Goal: Task Accomplishment & Management: Use online tool/utility

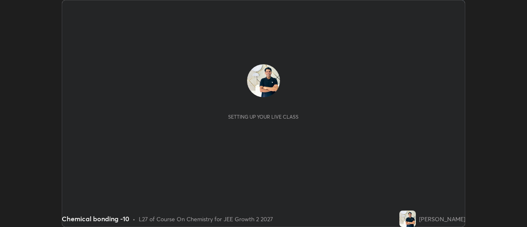
scroll to position [227, 527]
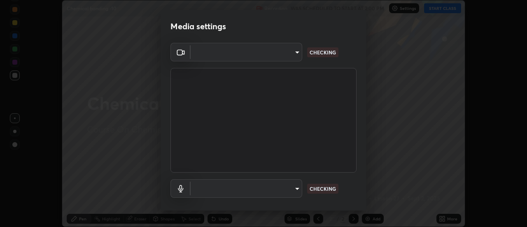
type input "1016c9670ba09e0da1ff6862f255b2c5b4dd1f04ff0e8715a66947f7e461f3c4"
type input "communications"
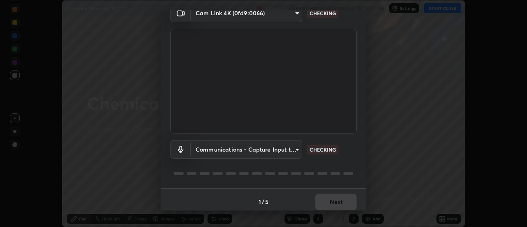
scroll to position [43, 0]
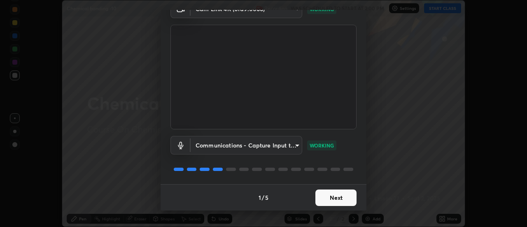
click at [341, 200] on button "Next" at bounding box center [336, 197] width 41 height 16
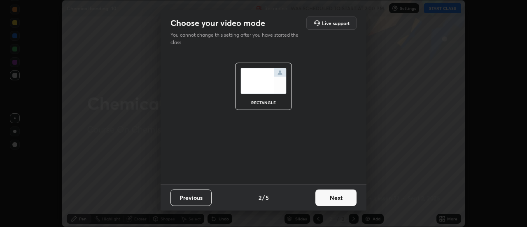
click at [344, 198] on button "Next" at bounding box center [336, 197] width 41 height 16
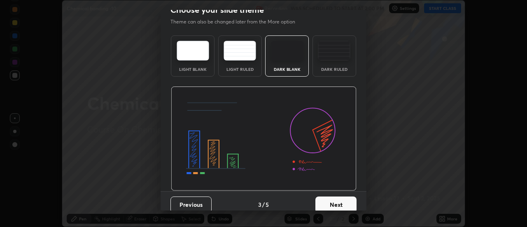
scroll to position [20, 0]
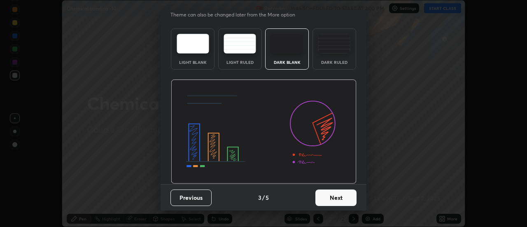
click at [344, 197] on button "Next" at bounding box center [336, 197] width 41 height 16
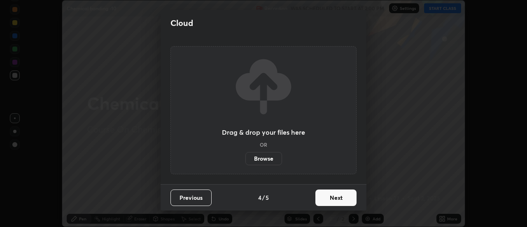
scroll to position [0, 0]
click at [347, 198] on button "Next" at bounding box center [336, 197] width 41 height 16
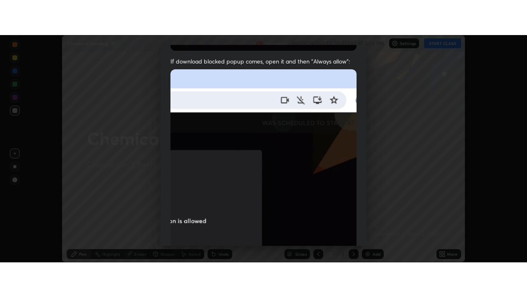
scroll to position [211, 0]
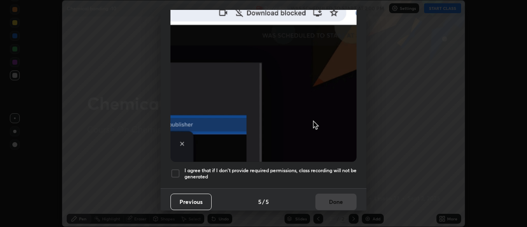
click at [343, 167] on h5 "I agree that if I don't provide required permissions, class recording will not …" at bounding box center [271, 173] width 172 height 13
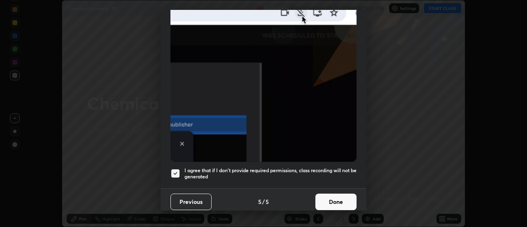
click at [341, 196] on button "Done" at bounding box center [336, 202] width 41 height 16
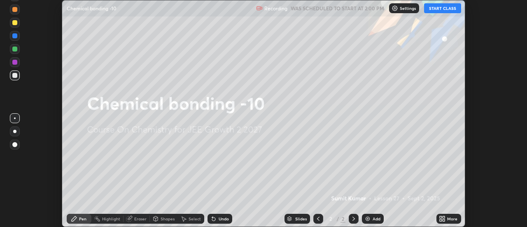
click at [443, 216] on icon at bounding box center [444, 217] width 2 height 2
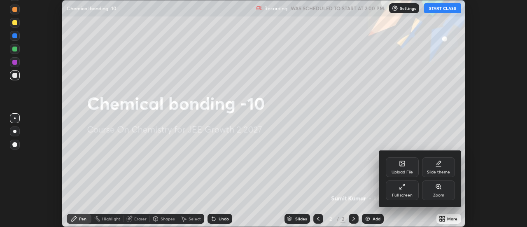
click at [409, 191] on div "Full screen" at bounding box center [402, 190] width 33 height 20
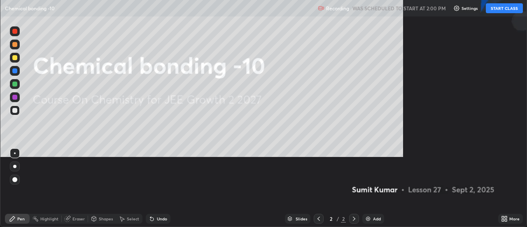
scroll to position [297, 527]
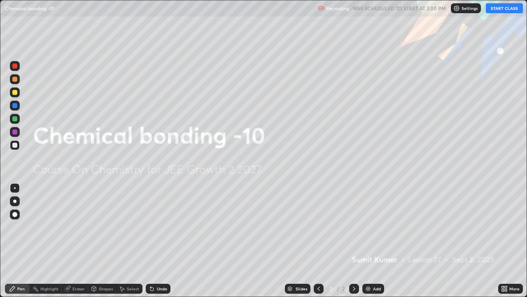
click at [500, 9] on button "START CLASS" at bounding box center [504, 8] width 37 height 10
click at [368, 227] on img at bounding box center [368, 288] width 7 height 7
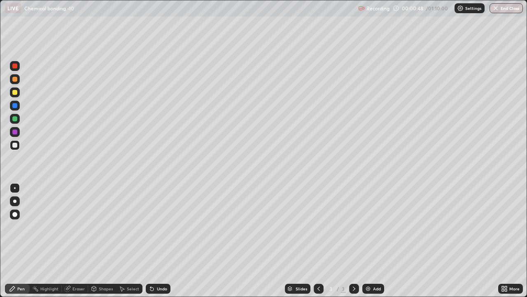
click at [150, 227] on icon at bounding box center [151, 288] width 3 height 3
click at [150, 227] on icon at bounding box center [150, 286] width 1 height 1
click at [369, 227] on img at bounding box center [368, 288] width 7 height 7
click at [318, 227] on icon at bounding box center [319, 288] width 7 height 7
click at [73, 227] on div "Eraser" at bounding box center [78, 288] width 12 height 4
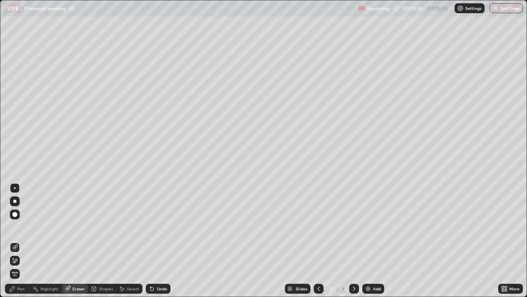
click at [22, 227] on div "Pen" at bounding box center [20, 288] width 7 height 4
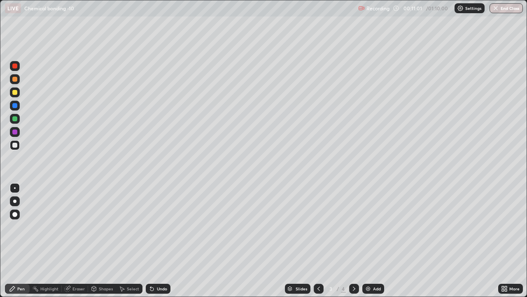
click at [367, 227] on img at bounding box center [368, 288] width 7 height 7
click at [150, 227] on icon at bounding box center [151, 288] width 3 height 3
click at [149, 227] on icon at bounding box center [152, 288] width 7 height 7
click at [151, 227] on icon at bounding box center [151, 288] width 3 height 3
click at [368, 227] on img at bounding box center [368, 288] width 7 height 7
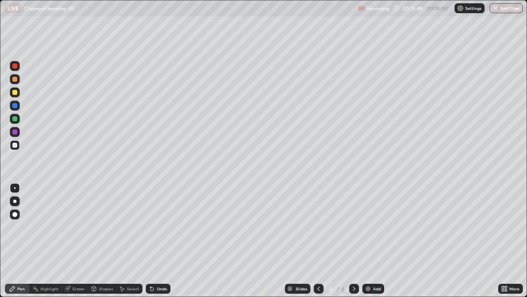
click at [158, 227] on div "Undo" at bounding box center [162, 288] width 10 height 4
click at [157, 227] on div "Undo" at bounding box center [162, 288] width 10 height 4
click at [154, 227] on div "Undo" at bounding box center [158, 288] width 25 height 10
click at [152, 227] on icon at bounding box center [151, 288] width 3 height 3
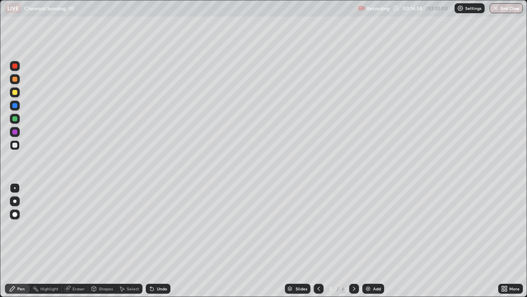
click at [151, 227] on icon at bounding box center [151, 288] width 3 height 3
click at [77, 227] on div "Eraser" at bounding box center [78, 288] width 12 height 4
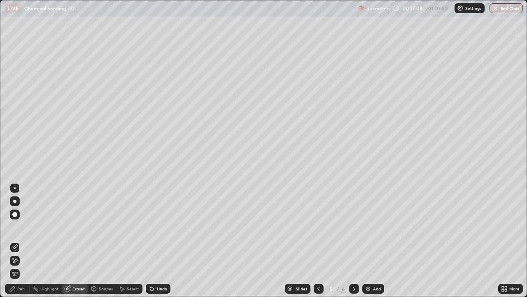
click at [22, 227] on div "Pen" at bounding box center [20, 288] width 7 height 4
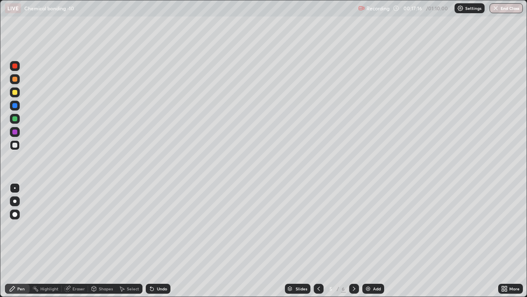
click at [157, 227] on div "Undo" at bounding box center [162, 288] width 10 height 4
click at [318, 227] on icon at bounding box center [319, 288] width 7 height 7
click at [353, 227] on icon at bounding box center [354, 288] width 7 height 7
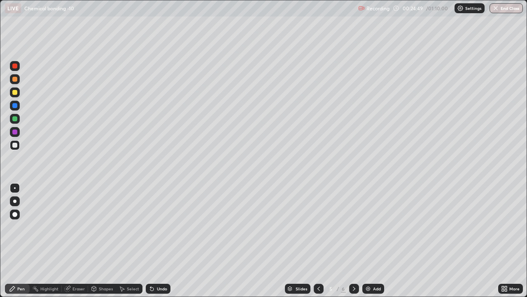
click at [353, 227] on icon at bounding box center [354, 288] width 7 height 7
click at [150, 227] on icon at bounding box center [150, 286] width 1 height 1
click at [150, 227] on icon at bounding box center [151, 288] width 3 height 3
click at [15, 92] on div at bounding box center [14, 92] width 5 height 5
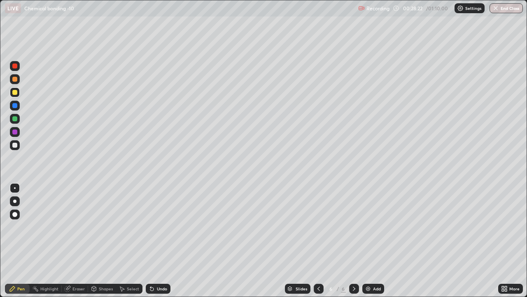
click at [12, 146] on div at bounding box center [14, 145] width 5 height 5
click at [369, 227] on img at bounding box center [368, 288] width 7 height 7
click at [67, 227] on icon at bounding box center [67, 288] width 5 height 5
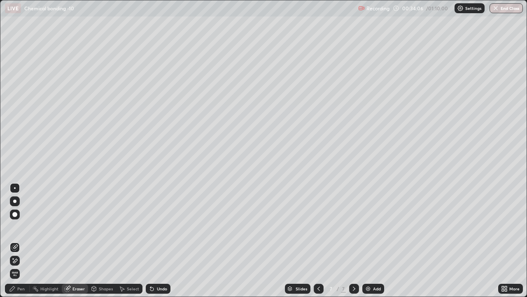
click at [14, 227] on icon at bounding box center [15, 260] width 7 height 7
click at [16, 227] on div "Pen" at bounding box center [17, 288] width 25 height 10
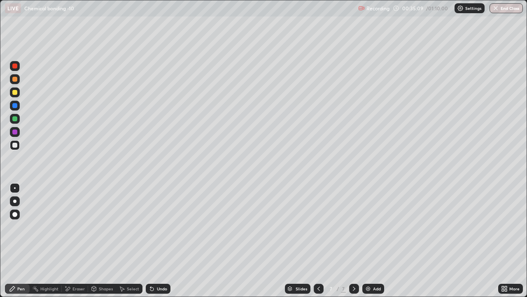
click at [150, 227] on icon at bounding box center [150, 286] width 1 height 1
click at [154, 227] on div "Undo" at bounding box center [158, 288] width 25 height 10
click at [150, 227] on icon at bounding box center [152, 288] width 7 height 7
click at [70, 227] on icon at bounding box center [67, 288] width 7 height 7
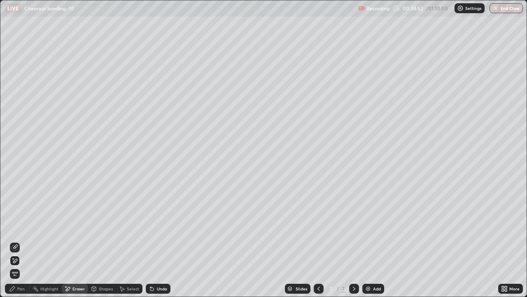
click at [16, 227] on icon at bounding box center [15, 246] width 5 height 4
click at [20, 227] on div "Pen" at bounding box center [20, 288] width 7 height 4
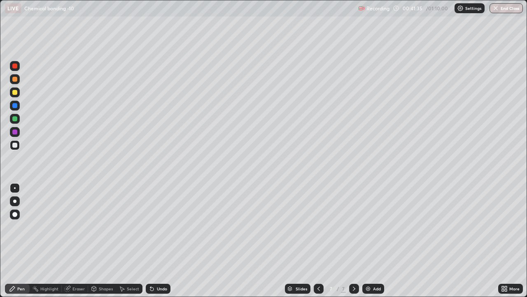
click at [366, 227] on img at bounding box center [368, 288] width 7 height 7
click at [14, 80] on div at bounding box center [14, 79] width 5 height 5
click at [68, 227] on icon at bounding box center [67, 288] width 5 height 5
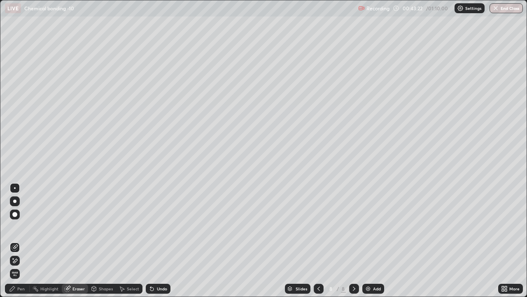
click at [14, 227] on icon at bounding box center [12, 288] width 5 height 5
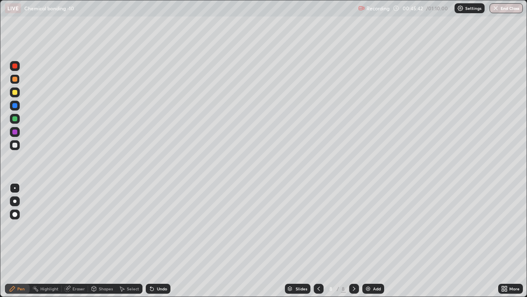
click at [151, 227] on icon at bounding box center [151, 288] width 3 height 3
click at [369, 227] on img at bounding box center [368, 288] width 7 height 7
click at [151, 227] on icon at bounding box center [151, 288] width 3 height 3
click at [159, 227] on div "Undo" at bounding box center [162, 288] width 10 height 4
click at [154, 227] on icon at bounding box center [152, 288] width 7 height 7
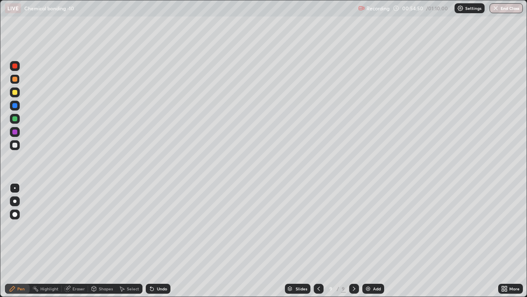
click at [157, 227] on div "Undo" at bounding box center [162, 288] width 10 height 4
click at [504, 227] on icon at bounding box center [503, 290] width 2 height 2
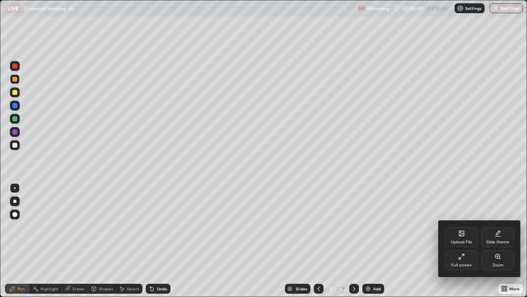
click at [458, 227] on icon at bounding box center [461, 256] width 7 height 7
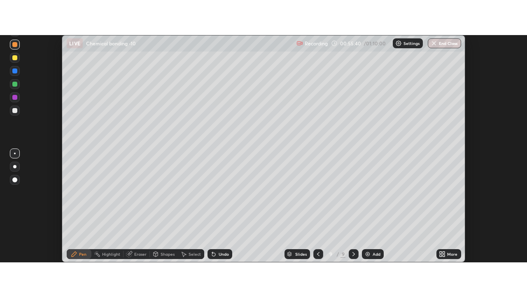
scroll to position [40963, 40663]
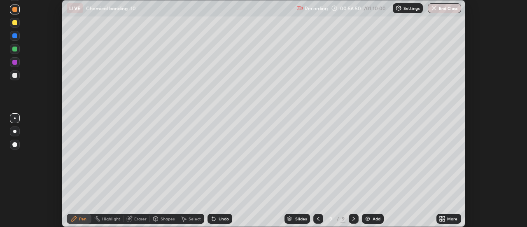
click at [444, 216] on icon at bounding box center [444, 217] width 2 height 2
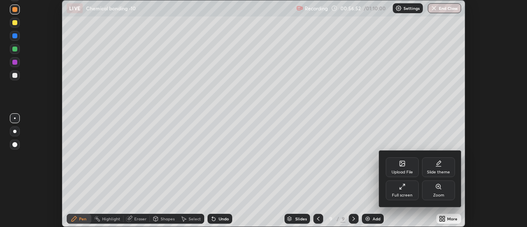
click at [404, 166] on icon at bounding box center [402, 163] width 7 height 7
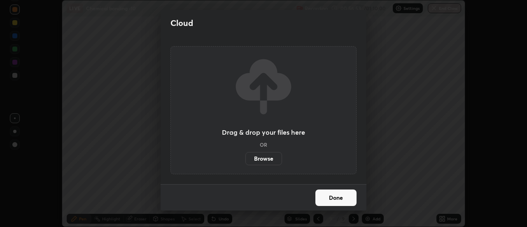
click at [269, 159] on label "Browse" at bounding box center [263, 158] width 37 height 13
click at [245, 159] on input "Browse" at bounding box center [245, 158] width 0 height 13
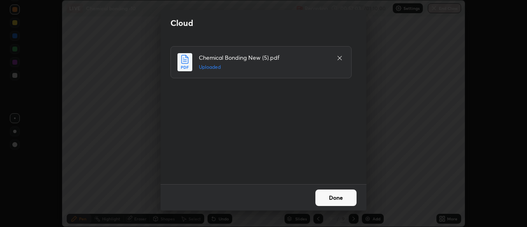
click at [345, 196] on button "Done" at bounding box center [336, 197] width 41 height 16
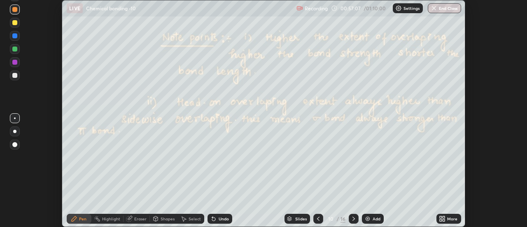
click at [444, 218] on icon at bounding box center [444, 217] width 2 height 2
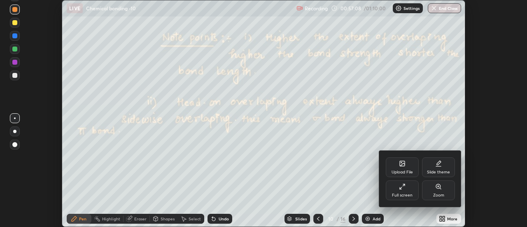
click at [403, 188] on icon at bounding box center [402, 186] width 7 height 7
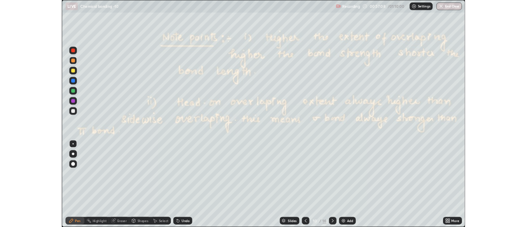
scroll to position [297, 527]
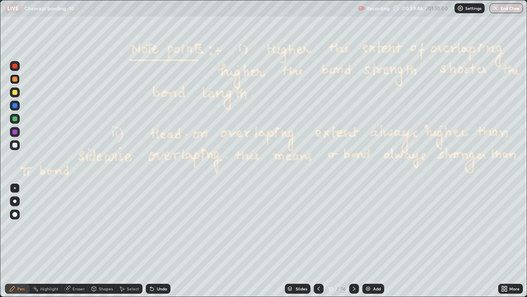
click at [354, 227] on icon at bounding box center [354, 288] width 7 height 7
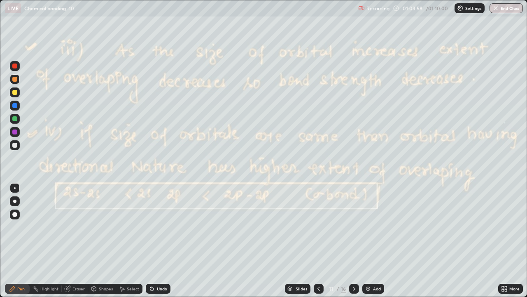
click at [357, 227] on div at bounding box center [354, 288] width 10 height 10
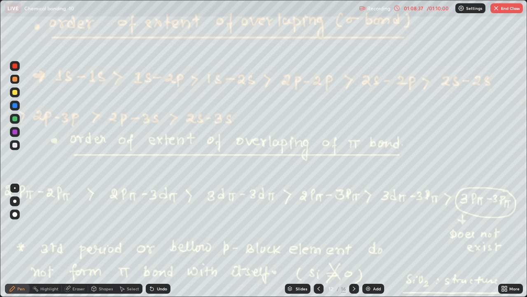
click at [353, 227] on icon at bounding box center [354, 288] width 7 height 7
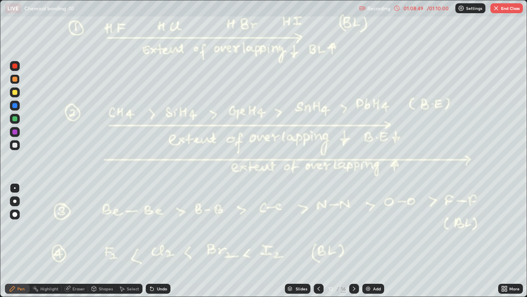
click at [357, 227] on div at bounding box center [354, 288] width 10 height 10
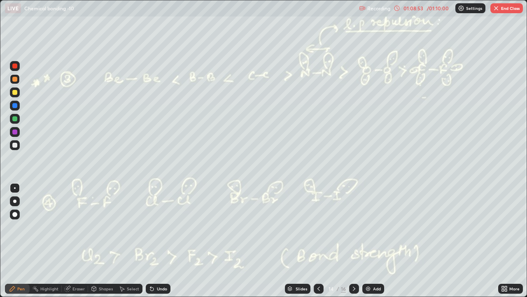
click at [354, 227] on icon at bounding box center [354, 288] width 7 height 7
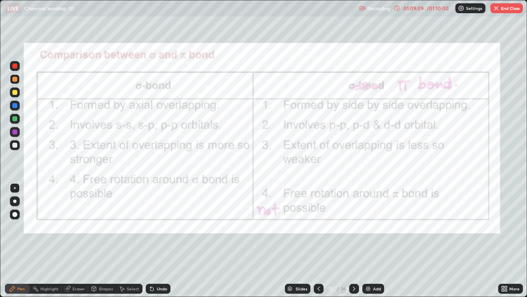
click at [353, 227] on icon at bounding box center [354, 288] width 7 height 7
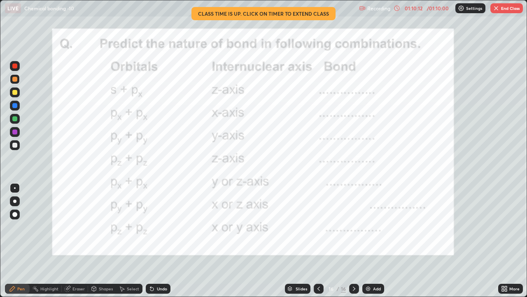
click at [500, 10] on button "End Class" at bounding box center [507, 8] width 33 height 10
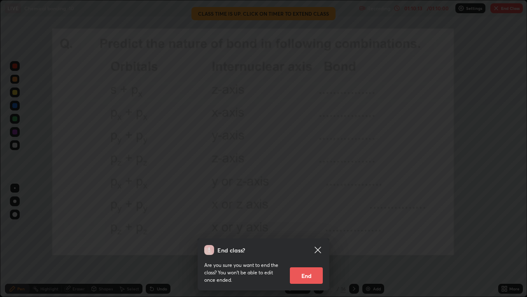
click at [313, 227] on button "End" at bounding box center [306, 275] width 33 height 16
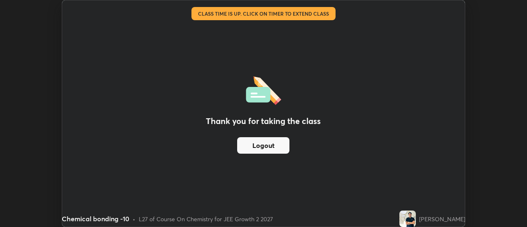
scroll to position [40963, 40663]
